Goal: Register for event/course

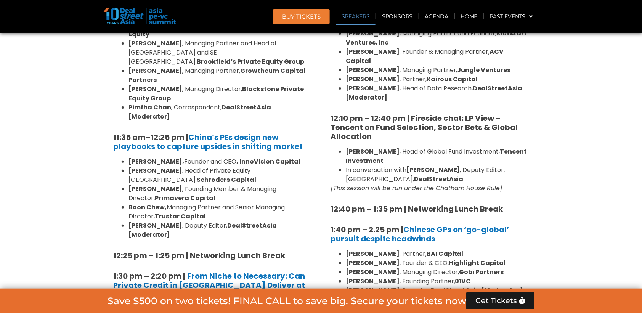
scroll to position [867, 0]
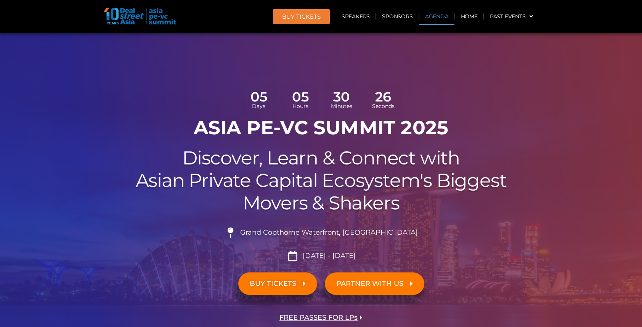
click at [434, 16] on link "Agenda" at bounding box center [437, 17] width 35 height 18
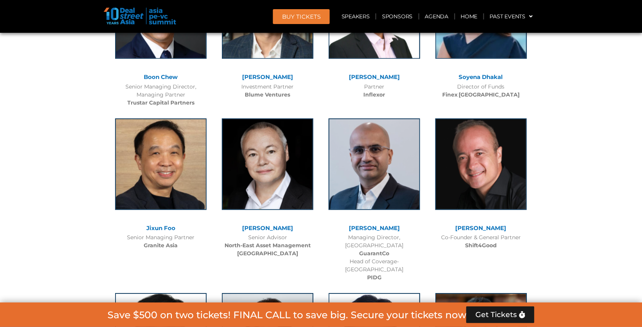
scroll to position [4233, 0]
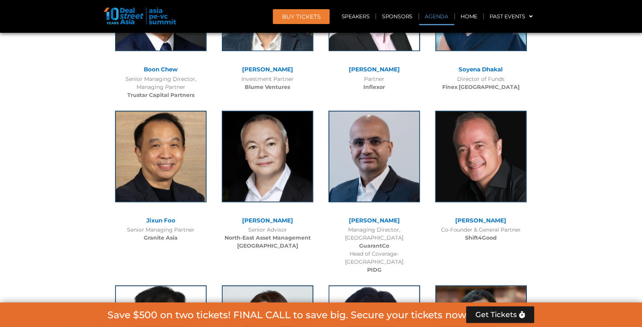
click at [437, 21] on link "Agenda" at bounding box center [437, 17] width 35 height 18
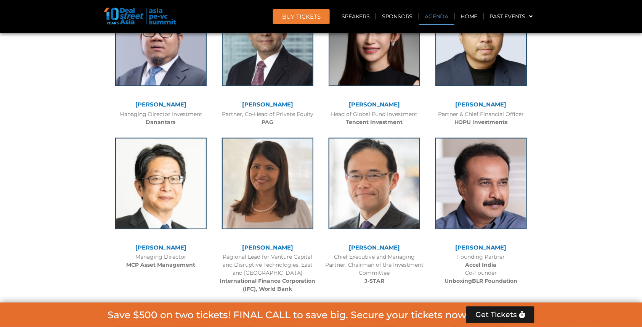
scroll to position [436, 0]
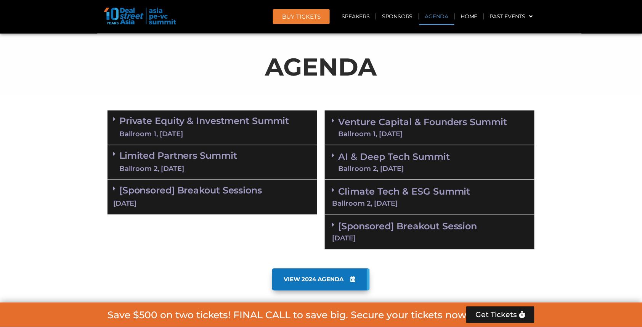
click at [425, 118] on link "Venture Capital & Founders​ Summit Ballroom 1, 11 Sept" at bounding box center [422, 128] width 169 height 20
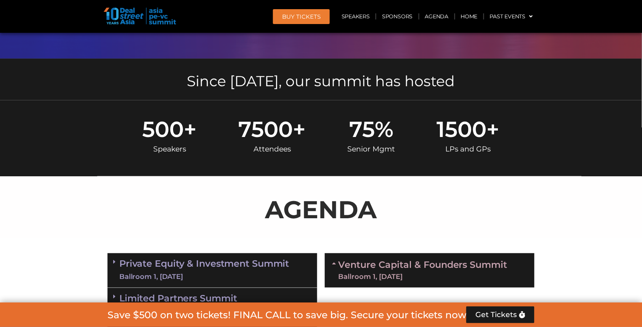
scroll to position [424, 0]
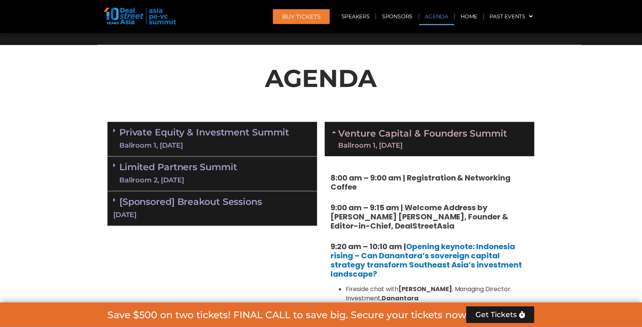
click at [228, 142] on div "Ballroom 1, [DATE]" at bounding box center [204, 146] width 170 height 10
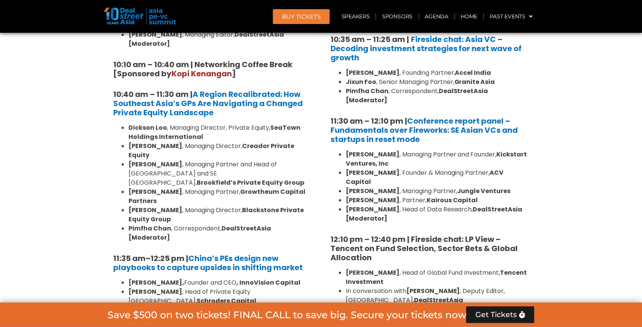
scroll to position [741, 0]
